Goal: Task Accomplishment & Management: Complete application form

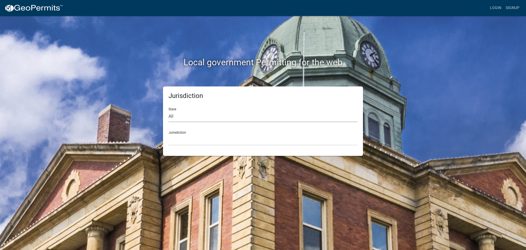
click at [178, 116] on select "All [US_STATE] [US_STATE] [US_STATE] [US_STATE] [US_STATE] [US_STATE] [US_STATE…" at bounding box center [263, 116] width 189 height 11
select select "[US_STATE]"
click at [169, 111] on select "All [US_STATE] [US_STATE] [US_STATE] [US_STATE] [US_STATE] [US_STATE] [US_STATE…" at bounding box center [263, 116] width 189 height 11
click at [180, 139] on select "City of [GEOGRAPHIC_DATA], [US_STATE] City of [GEOGRAPHIC_DATA], [US_STATE] Cit…" at bounding box center [263, 139] width 189 height 11
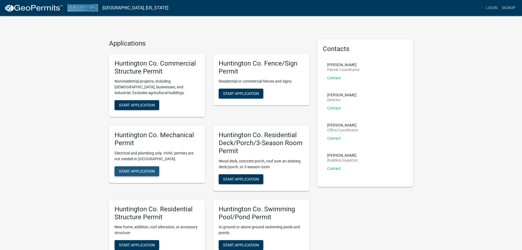
click at [132, 171] on span "Start Application" at bounding box center [137, 171] width 36 height 4
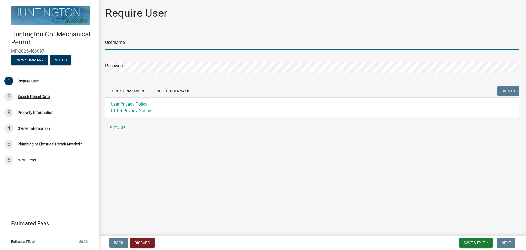
type input "Young Electric Inc"
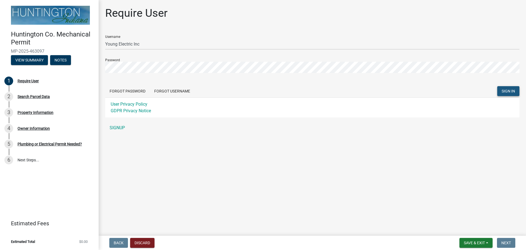
click at [510, 91] on span "SIGN IN" at bounding box center [508, 91] width 13 height 4
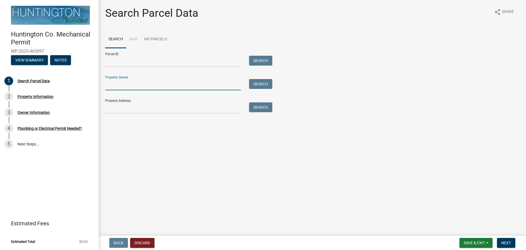
click at [108, 86] on input "Property Owner:" at bounding box center [173, 84] width 136 height 11
click at [107, 109] on input "Property Address:" at bounding box center [173, 107] width 136 height 11
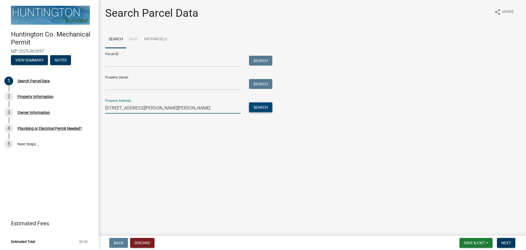
click at [257, 108] on button "Search" at bounding box center [260, 107] width 23 height 10
click at [173, 109] on input "[STREET_ADDRESS][PERSON_NAME][PERSON_NAME]" at bounding box center [173, 107] width 136 height 11
type input "[STREET_ADDRESS][PERSON_NAME][PERSON_NAME]"
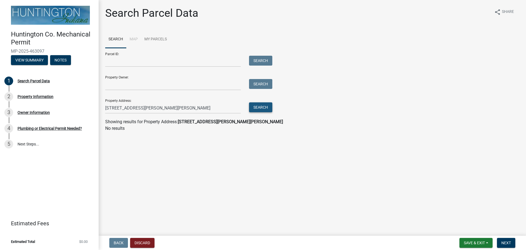
click at [261, 106] on button "Search" at bounding box center [260, 107] width 23 height 10
drag, startPoint x: 187, startPoint y: 109, endPoint x: 62, endPoint y: 103, distance: 124.6
click at [63, 103] on div "Huntington Co. Mechanical Permit MP-2025-463097 View Summary Notes 1 Search Par…" at bounding box center [263, 125] width 526 height 250
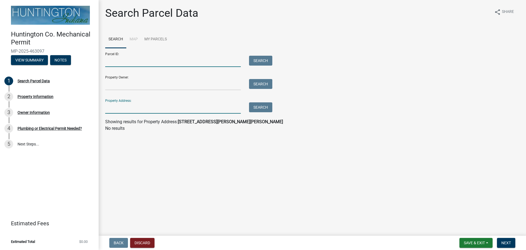
click at [108, 61] on input "Parcel ID:" at bounding box center [173, 61] width 136 height 11
paste input "35-12-06-300-049.300-016"
type input "35-12-06-300-049.300-016"
click at [259, 59] on button "Search" at bounding box center [260, 61] width 23 height 10
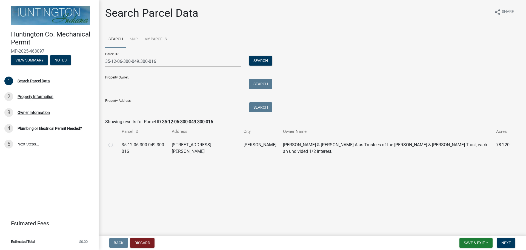
click at [115, 141] on label at bounding box center [115, 141] width 0 height 0
click at [115, 145] on input "radio" at bounding box center [117, 143] width 4 height 4
radio input "true"
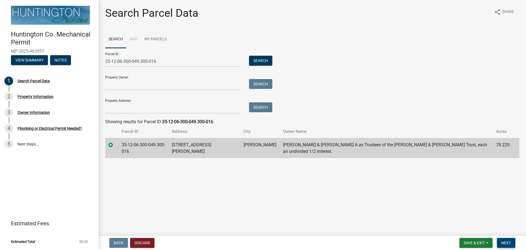
click at [505, 245] on span "Next" at bounding box center [507, 242] width 10 height 4
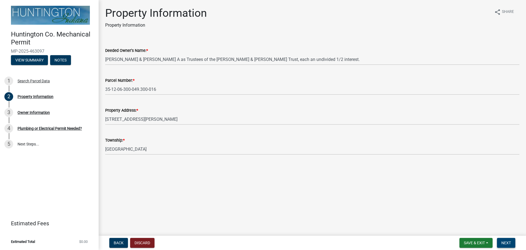
click at [505, 245] on span "Next" at bounding box center [507, 242] width 10 height 4
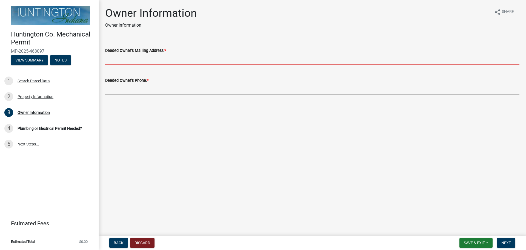
click at [126, 59] on input "Deeded Owner's Mailing Address: *" at bounding box center [312, 59] width 414 height 11
click at [117, 56] on input "Deeded Owner's Mailing Address: *" at bounding box center [312, 59] width 414 height 11
paste input "[PERSON_NAME] & [PERSON_NAME] A as Trustees of the [PERSON_NAME] & [PERSON_NAME…"
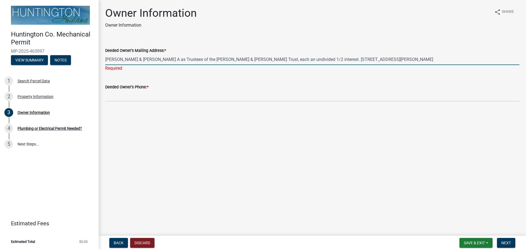
type input "[PERSON_NAME] & [PERSON_NAME] A as Trustees of the [PERSON_NAME] & [PERSON_NAME…"
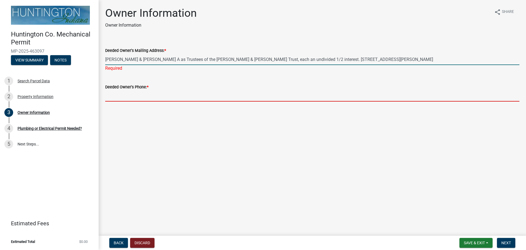
click at [143, 99] on wm-data-entity-input "Deeded Owner's Phone: *" at bounding box center [312, 91] width 414 height 30
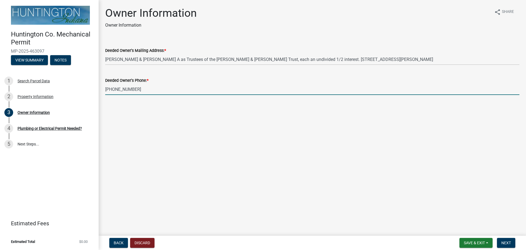
type input "[PHONE_NUMBER]"
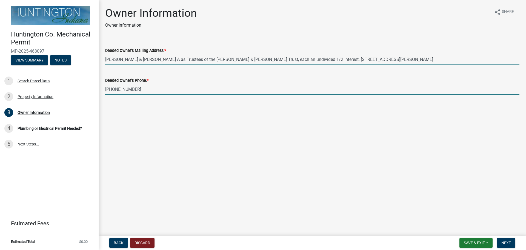
click at [331, 60] on input "[PERSON_NAME] & [PERSON_NAME] A as Trustees of the [PERSON_NAME] & [PERSON_NAME…" at bounding box center [312, 59] width 414 height 11
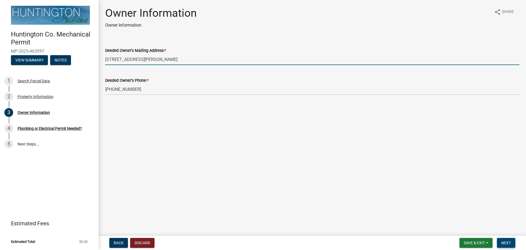
type input "[STREET_ADDRESS][PERSON_NAME]"
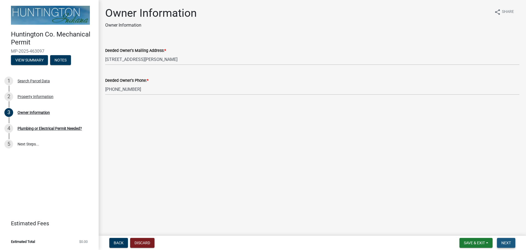
click at [507, 241] on span "Next" at bounding box center [507, 242] width 10 height 4
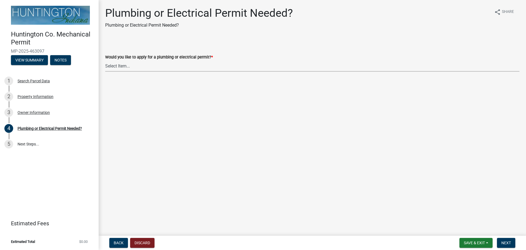
click at [129, 64] on select "Select Item... plumbing electrical" at bounding box center [312, 65] width 414 height 11
click at [105, 60] on select "Select Item... plumbing electrical" at bounding box center [312, 65] width 414 height 11
select select "82bdcc69-8734-43af-a4fa-e76f8d275e41"
click at [506, 243] on span "Next" at bounding box center [507, 242] width 10 height 4
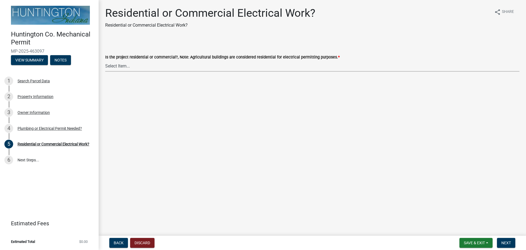
click at [125, 66] on select "Select Item... Residential Commercial" at bounding box center [312, 65] width 414 height 11
click at [105, 60] on select "Select Item... Residential Commercial" at bounding box center [312, 65] width 414 height 11
select select "3db72f89-ebf7-44a2-a43c-36ed77a05272"
click at [508, 241] on span "Next" at bounding box center [507, 242] width 10 height 4
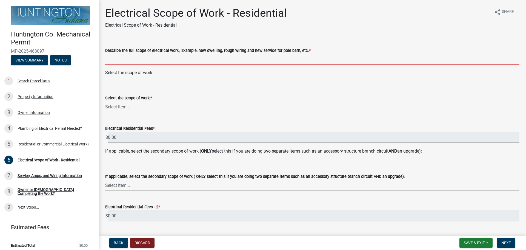
click at [138, 57] on input "Describe the full scope of electrical work:, Example: new dwelling, rough wirin…" at bounding box center [312, 59] width 414 height 11
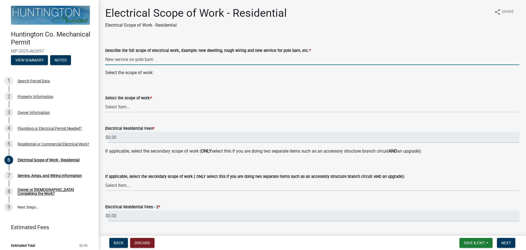
type input "New service on pole barn"
click at [136, 108] on select "Select Item... New Service (new meter base installation) Upgrade (includes relo…" at bounding box center [312, 106] width 414 height 11
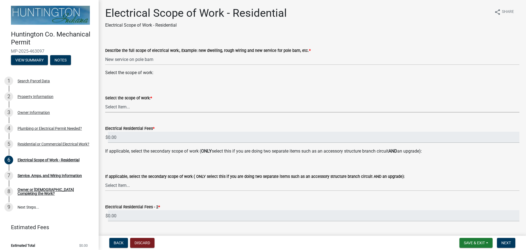
click at [195, 81] on div "Select the scope of work: * Select Item... New Service (new meter base installa…" at bounding box center [312, 96] width 414 height 32
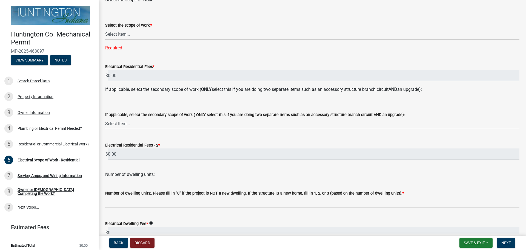
scroll to position [82, 0]
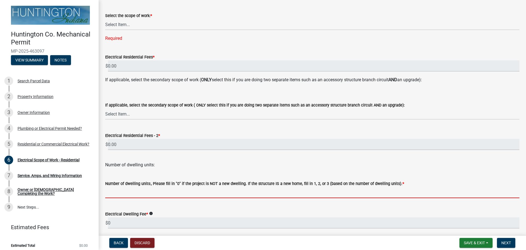
click at [116, 194] on input "text" at bounding box center [312, 192] width 414 height 11
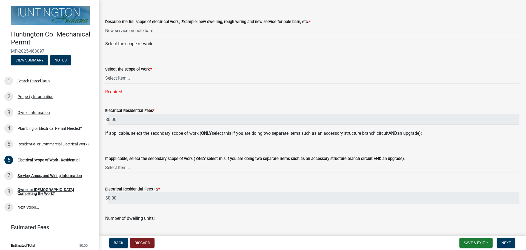
scroll to position [0, 0]
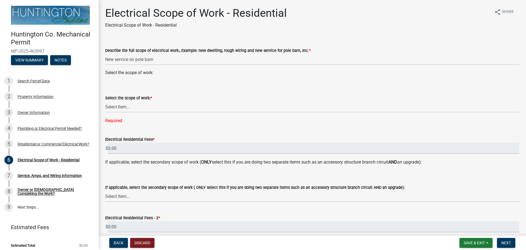
type input "0"
click at [135, 108] on select "Select Item... New Service (new meter base installation) Upgrade (includes relo…" at bounding box center [312, 106] width 414 height 11
click at [105, 101] on select "Select Item... New Service (new meter base installation) Upgrade (includes relo…" at bounding box center [312, 106] width 414 height 11
select select "9bdb09e1-e356-4221-9288-64288f1bde99"
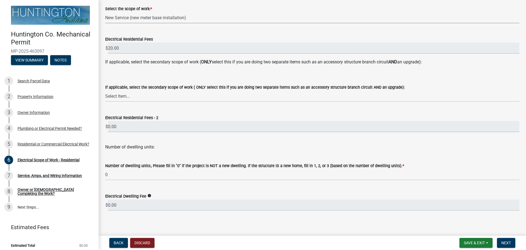
scroll to position [93, 0]
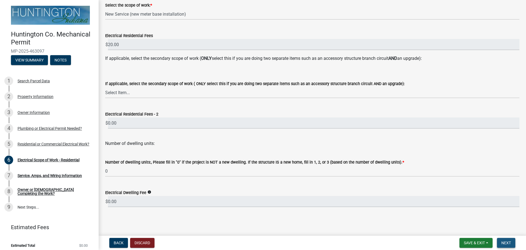
click at [506, 241] on span "Next" at bounding box center [507, 242] width 10 height 4
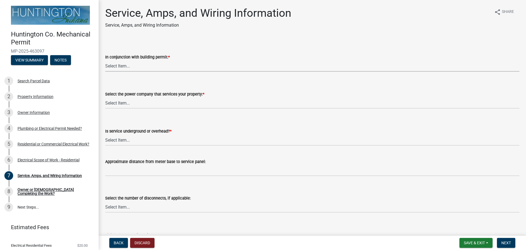
click at [138, 67] on select "Select Item... Yes No" at bounding box center [312, 65] width 414 height 11
click at [105, 60] on select "Select Item... Yes No" at bounding box center [312, 65] width 414 height 11
select select "93f45f8b-0008-4bc3-ad99-7edf3db31922"
click at [124, 106] on select "Select Item... Duke Energy Northeastern REMC Wabash County REMC [PERSON_NAME] U…" at bounding box center [312, 102] width 414 height 11
click at [105, 97] on select "Select Item... Duke Energy Northeastern REMC Wabash County REMC [PERSON_NAME] U…" at bounding box center [312, 102] width 414 height 11
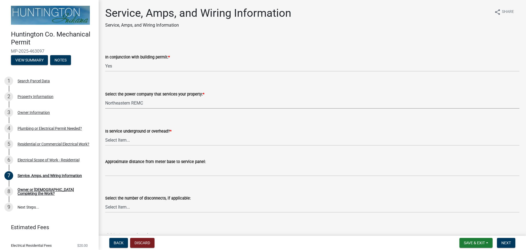
select select "0725120f-fd7f-4913-9298-d56587e48720"
click at [123, 139] on select "Select Item... Underground Overhead" at bounding box center [312, 139] width 414 height 11
click at [105, 134] on select "Select Item... Underground Overhead" at bounding box center [312, 139] width 414 height 11
select select "ae88532c-6f26-494f-9fbf-7b0ffd7225c9"
click at [121, 206] on select "Select Item... one two three four or more No Disconnects" at bounding box center [312, 206] width 414 height 11
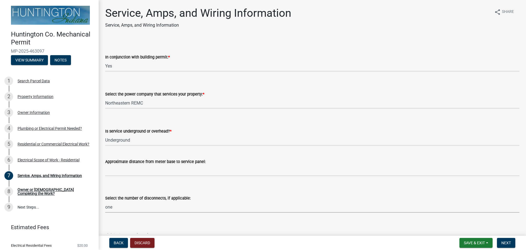
click at [105, 201] on select "Select Item... one two three four or more No Disconnects" at bounding box center [312, 206] width 414 height 11
select select "71bbe122-d664-4450-b24f-e64a9e4c6d13"
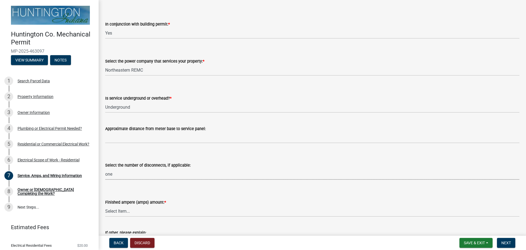
scroll to position [110, 0]
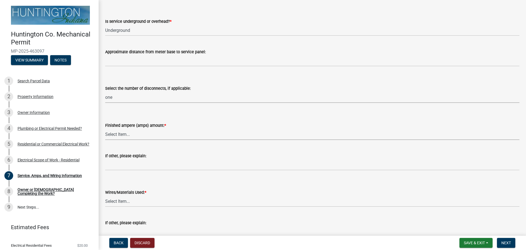
click at [114, 132] on select "Select Item... 100 amp 200 amp 400 amp other" at bounding box center [312, 134] width 414 height 11
click at [105, 129] on select "Select Item... 100 amp 200 amp 400 amp other" at bounding box center [312, 134] width 414 height 11
select select "77917e57-3373-4527-be00-46cfa300debe"
click at [135, 200] on select "Select Item... 2 AWG Aluminum 4 AWG Copper 2-4/0 or 1-1/0 Aluminum 2/0 Copper 2…" at bounding box center [312, 200] width 414 height 11
click at [105, 195] on select "Select Item... 2 AWG Aluminum 4 AWG Copper 2-4/0 or 1-1/0 Aluminum 2/0 Copper 2…" at bounding box center [312, 200] width 414 height 11
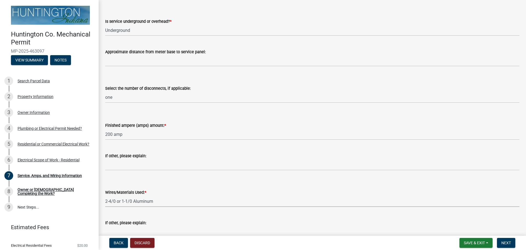
select select "6b87888a-4deb-48a2-ac11-26351d48ff00"
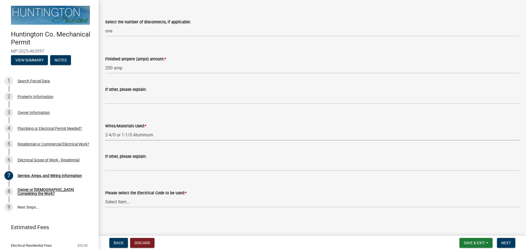
scroll to position [176, 0]
click at [149, 200] on select "Select Item... [US_STATE] Electrical Code One & Two Family Dwelling Code" at bounding box center [312, 201] width 414 height 11
click at [105, 196] on select "Select Item... [US_STATE] Electrical Code One & Two Family Dwelling Code" at bounding box center [312, 201] width 414 height 11
select select "5aeea631-e80a-4ba0-b39f-f5c26114ddfc"
click at [507, 244] on span "Next" at bounding box center [507, 242] width 10 height 4
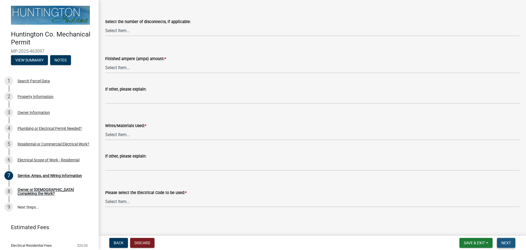
scroll to position [0, 0]
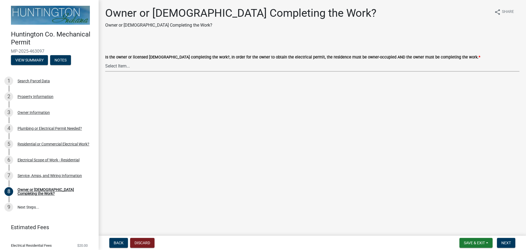
click at [119, 65] on select "Select Item... owner contractor" at bounding box center [312, 65] width 414 height 11
click at [105, 60] on select "Select Item... owner contractor" at bounding box center [312, 65] width 414 height 11
select select "408e0cf4-d53f-4268-b860-e8792218a171"
click at [503, 243] on span "Next" at bounding box center [507, 242] width 10 height 4
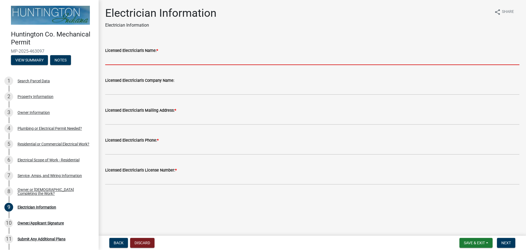
click at [132, 58] on input "Licensed Electrician's Name: *" at bounding box center [312, 59] width 414 height 11
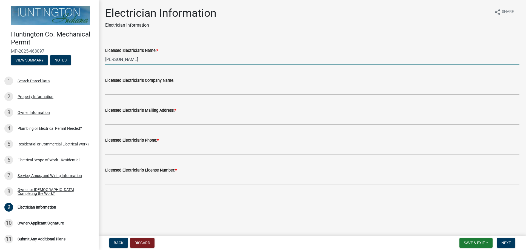
type input "[PERSON_NAME]"
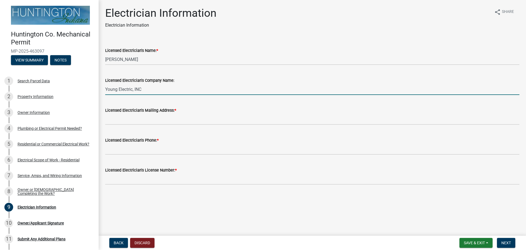
type input "Young Electric, INC"
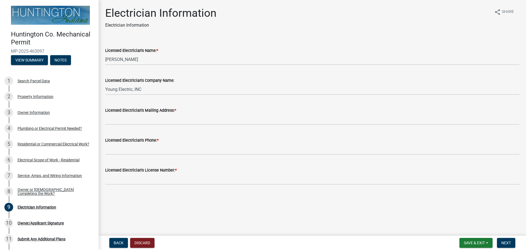
click at [135, 112] on label "Licensed Electrician's Mailing Address: *" at bounding box center [140, 111] width 71 height 4
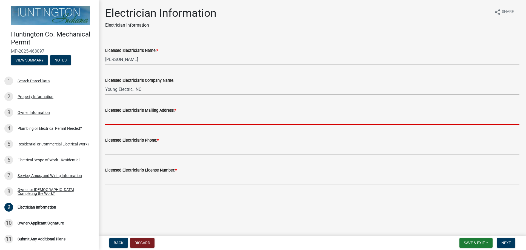
click at [135, 113] on input "Licensed Electrician's Mailing Address: *" at bounding box center [312, 118] width 414 height 11
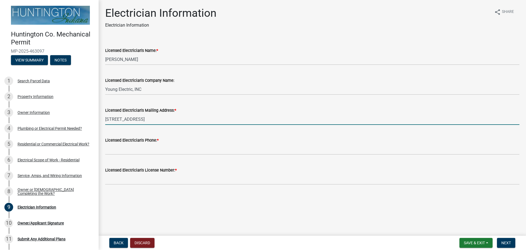
type input "[STREET_ADDRESS]"
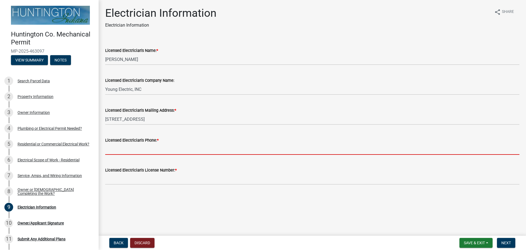
click at [132, 151] on input "Licensed Electrician's Phone: *" at bounding box center [312, 148] width 414 height 11
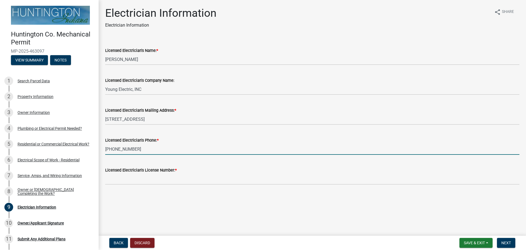
type input "[PHONE_NUMBER]"
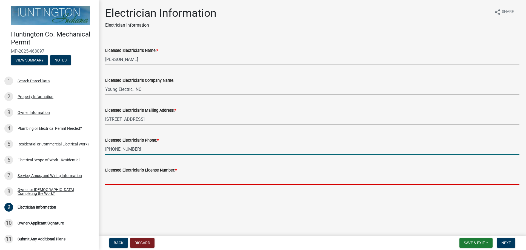
click at [132, 179] on input "Licensed Electrician's License Number: *" at bounding box center [312, 178] width 414 height 11
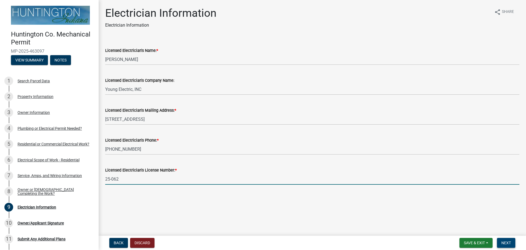
type input "25-062"
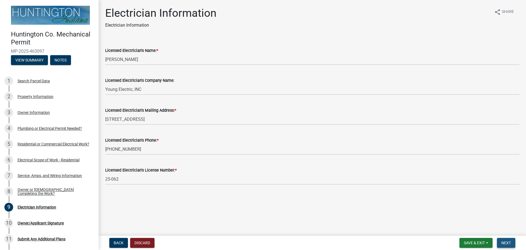
click at [506, 239] on button "Next" at bounding box center [506, 243] width 18 height 10
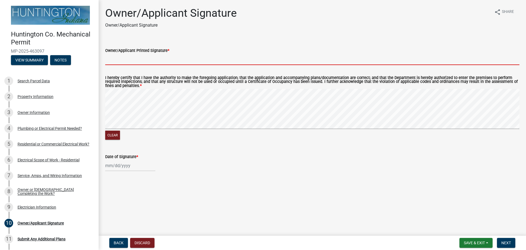
click at [117, 58] on input "Owner/Applicant Printed Signature *" at bounding box center [312, 59] width 414 height 11
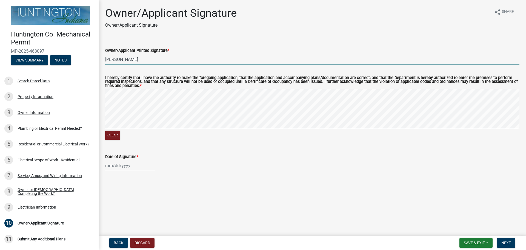
type input "[PERSON_NAME]"
click at [127, 164] on div at bounding box center [130, 165] width 50 height 11
select select "8"
select select "2025"
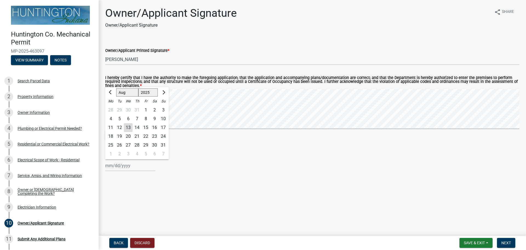
click at [130, 129] on div "13" at bounding box center [128, 127] width 9 height 9
type input "[DATE]"
click at [511, 244] on span "Next" at bounding box center [507, 242] width 10 height 4
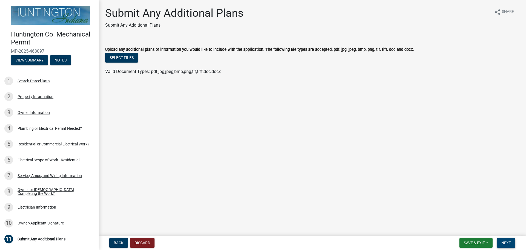
click at [511, 244] on span "Next" at bounding box center [507, 242] width 10 height 4
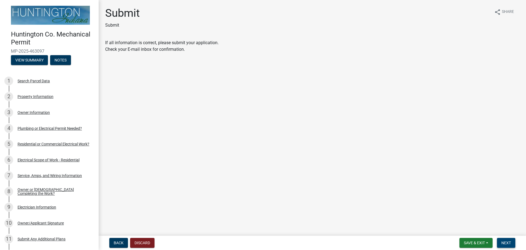
click at [511, 244] on span "Next" at bounding box center [507, 242] width 10 height 4
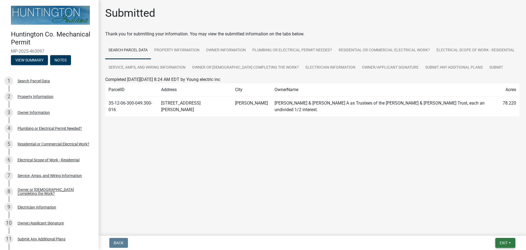
click at [511, 244] on button "Exit" at bounding box center [506, 243] width 20 height 10
click at [494, 225] on button "Save & Exit" at bounding box center [494, 228] width 44 height 13
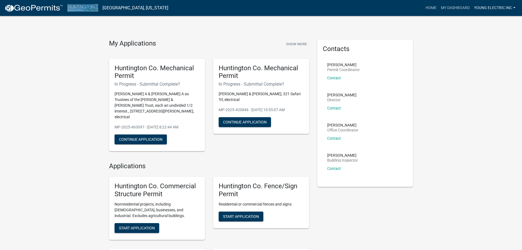
click at [514, 6] on link "Young electric inc" at bounding box center [495, 8] width 46 height 10
click at [490, 42] on link "Logout" at bounding box center [496, 40] width 44 height 13
